Goal: Task Accomplishment & Management: Manage account settings

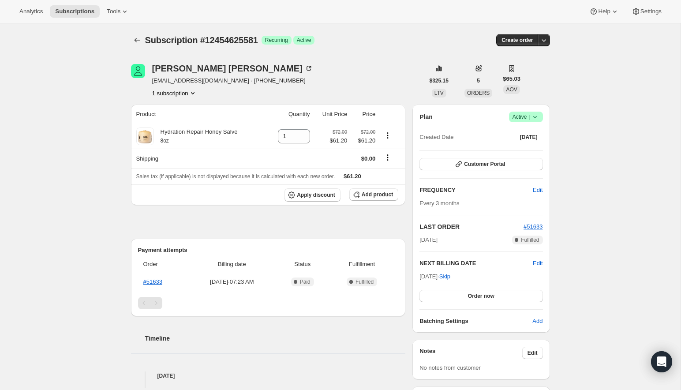
click at [535, 117] on icon at bounding box center [535, 117] width 4 height 2
click at [518, 149] on span "Cancel subscription" at bounding box center [523, 148] width 50 height 7
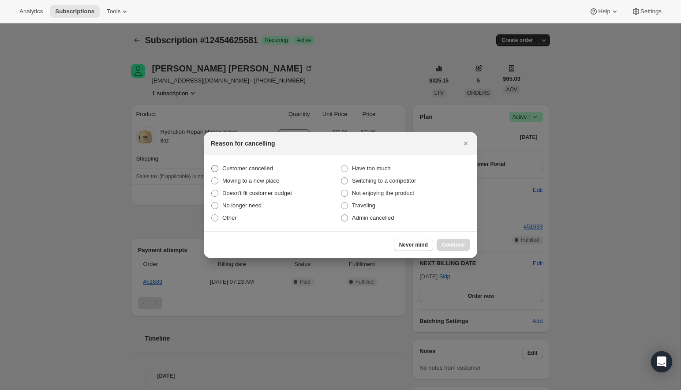
click at [231, 169] on span "Customer cancelled" at bounding box center [247, 168] width 51 height 7
click at [212, 165] on input "Customer cancelled" at bounding box center [211, 165] width 0 height 0
radio input "true"
click at [452, 240] on button "Continue" at bounding box center [453, 245] width 34 height 12
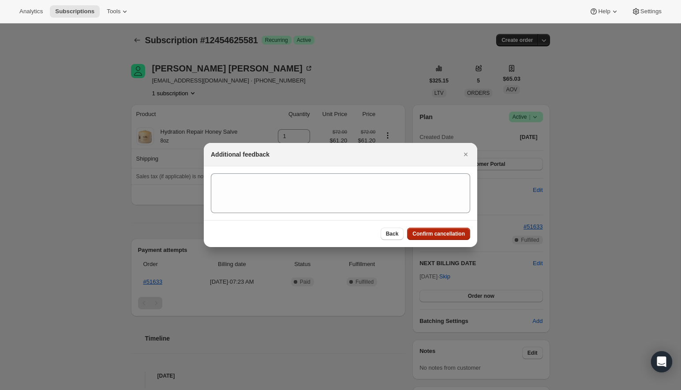
click at [441, 235] on span "Confirm cancellation" at bounding box center [438, 233] width 52 height 7
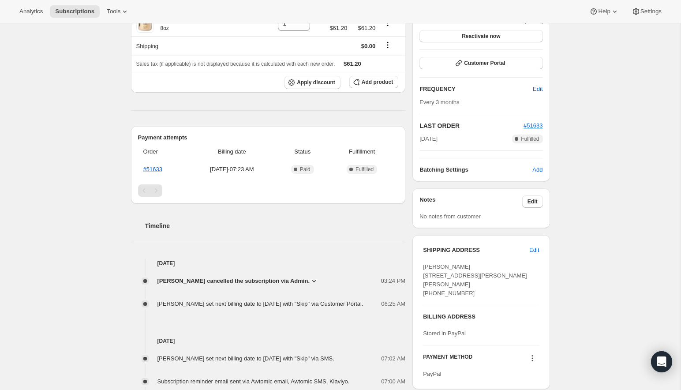
scroll to position [159, 0]
